Goal: Task Accomplishment & Management: Use online tool/utility

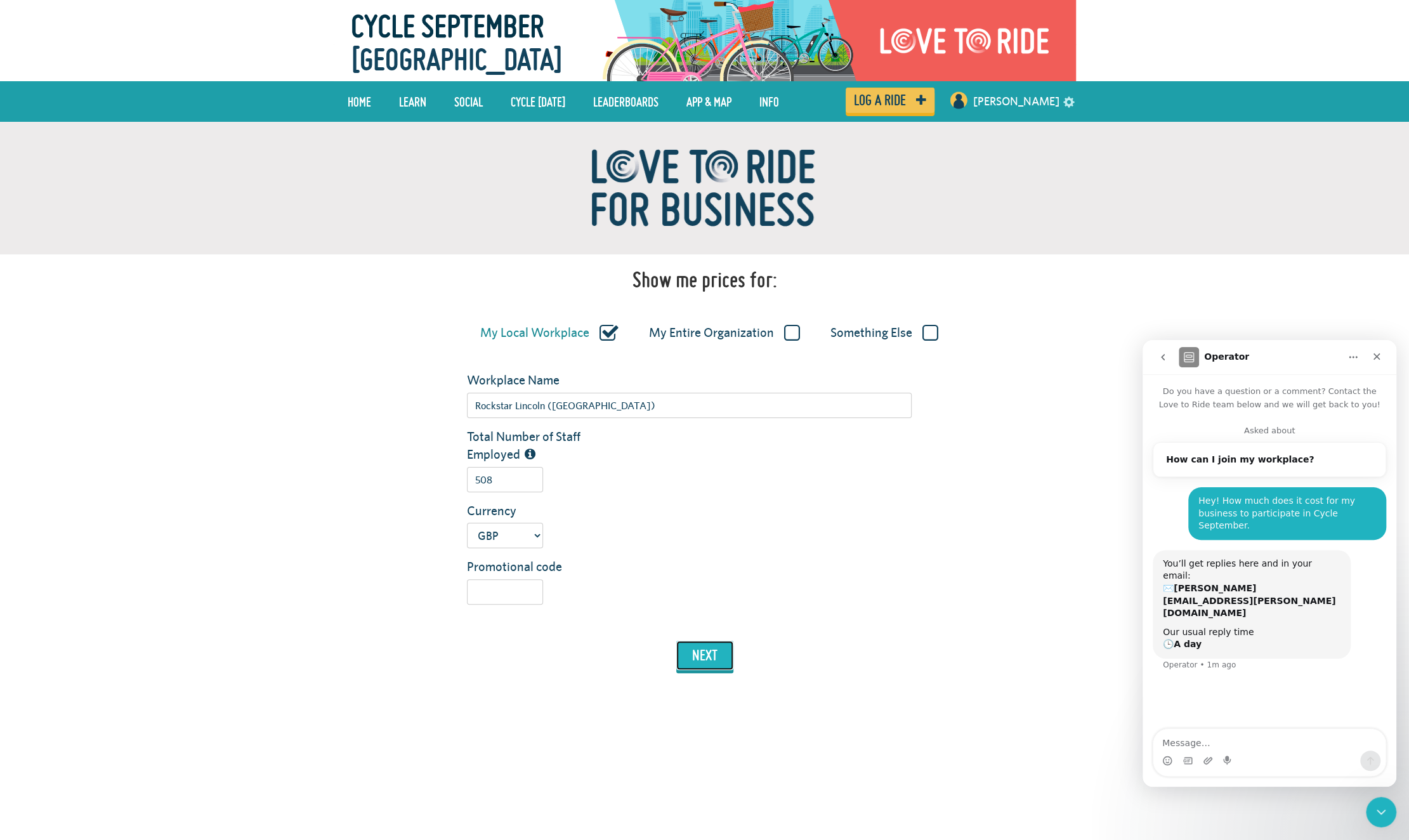
click at [707, 655] on button "next" at bounding box center [705, 655] width 57 height 29
click at [490, 55] on span "[GEOGRAPHIC_DATA]" at bounding box center [456, 60] width 210 height 47
click at [1041, 105] on link "[PERSON_NAME]" at bounding box center [1016, 101] width 86 height 31
